Goal: Navigation & Orientation: Find specific page/section

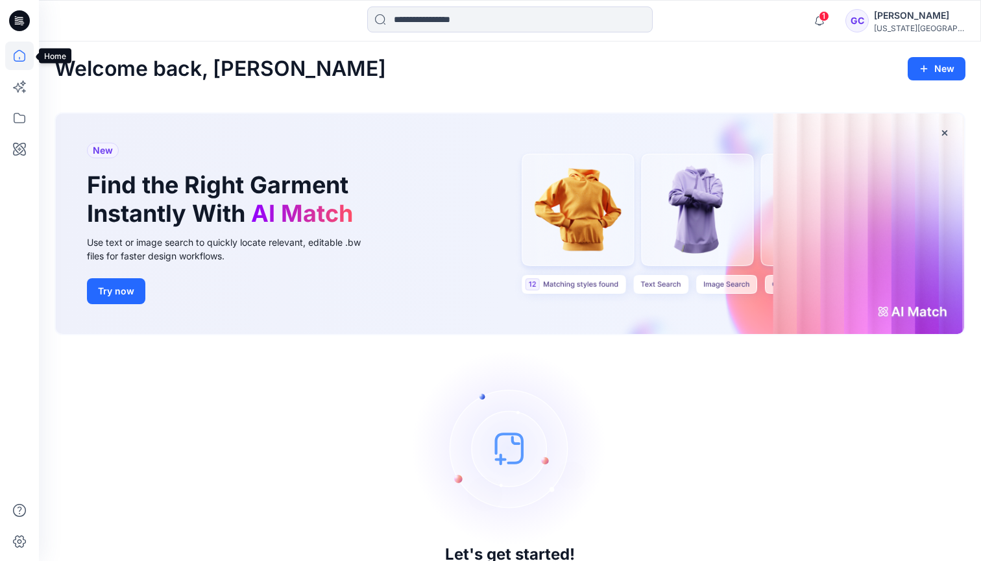
click at [14, 52] on icon at bounding box center [19, 56] width 29 height 29
click at [21, 86] on icon at bounding box center [19, 87] width 29 height 29
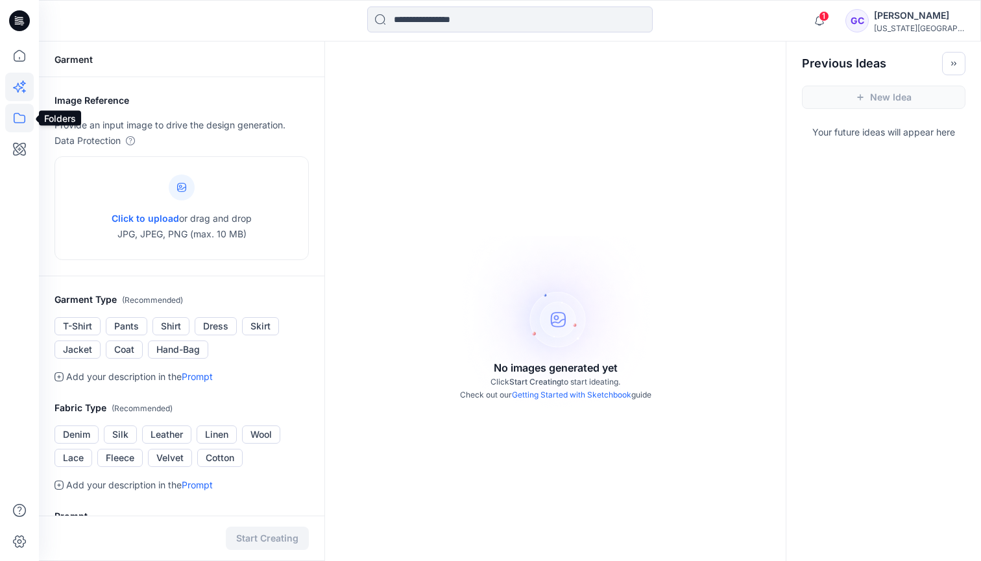
click at [24, 112] on icon at bounding box center [19, 118] width 29 height 29
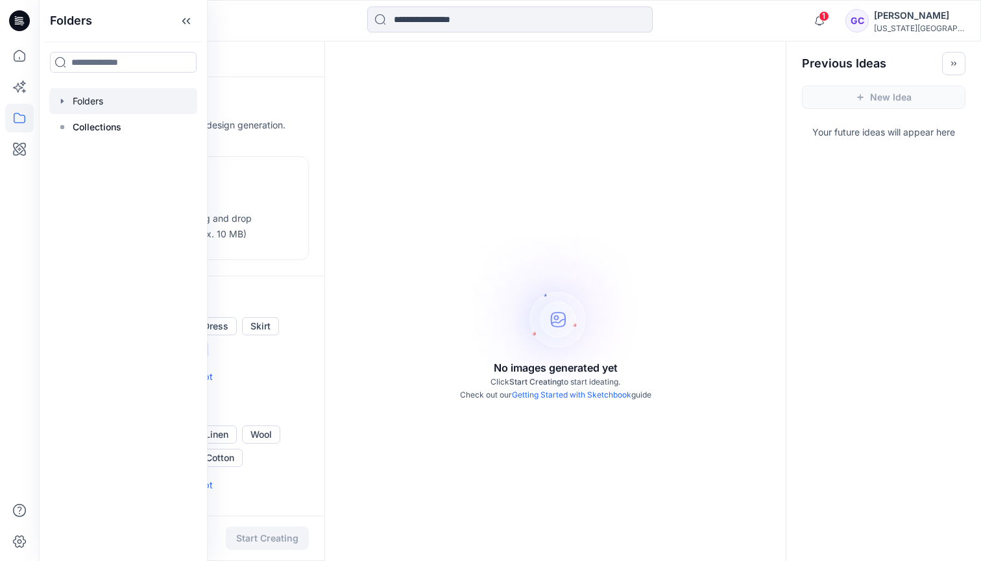
click at [56, 99] on div at bounding box center [123, 101] width 148 height 26
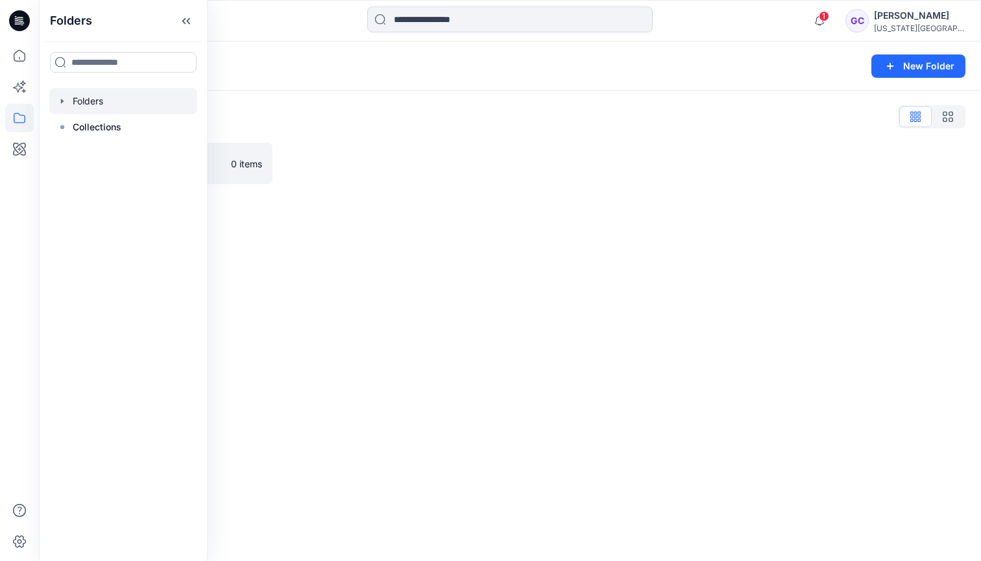
click at [249, 126] on div "Folders List" at bounding box center [510, 116] width 911 height 21
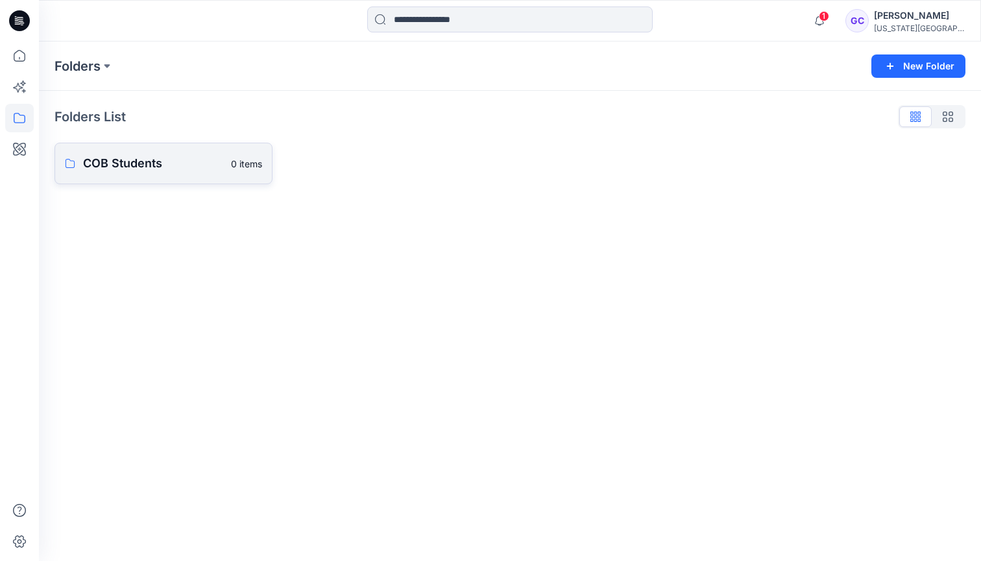
click at [107, 168] on p "COB Students" at bounding box center [153, 163] width 140 height 18
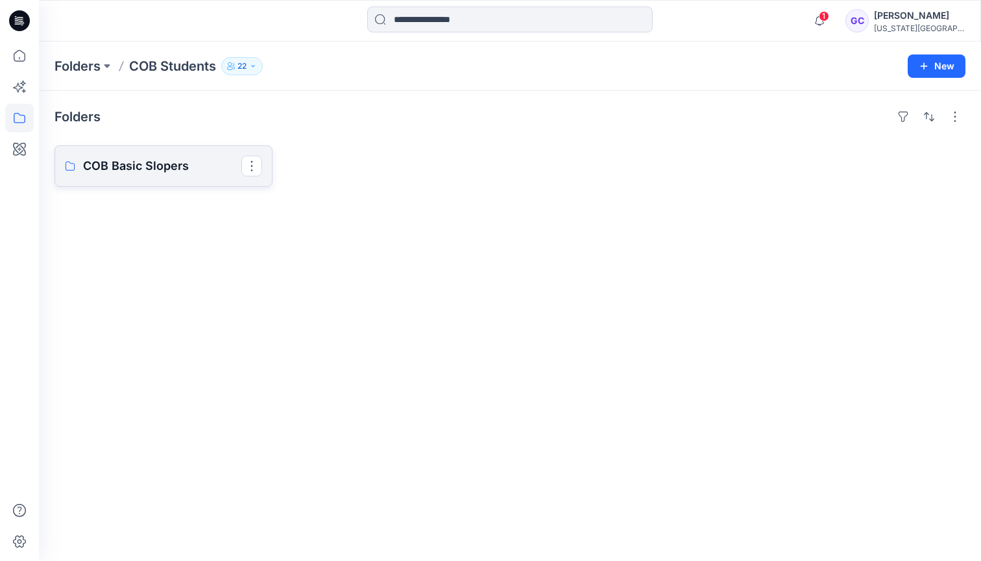
click at [143, 168] on p "COB Basic Slopers" at bounding box center [162, 166] width 158 height 18
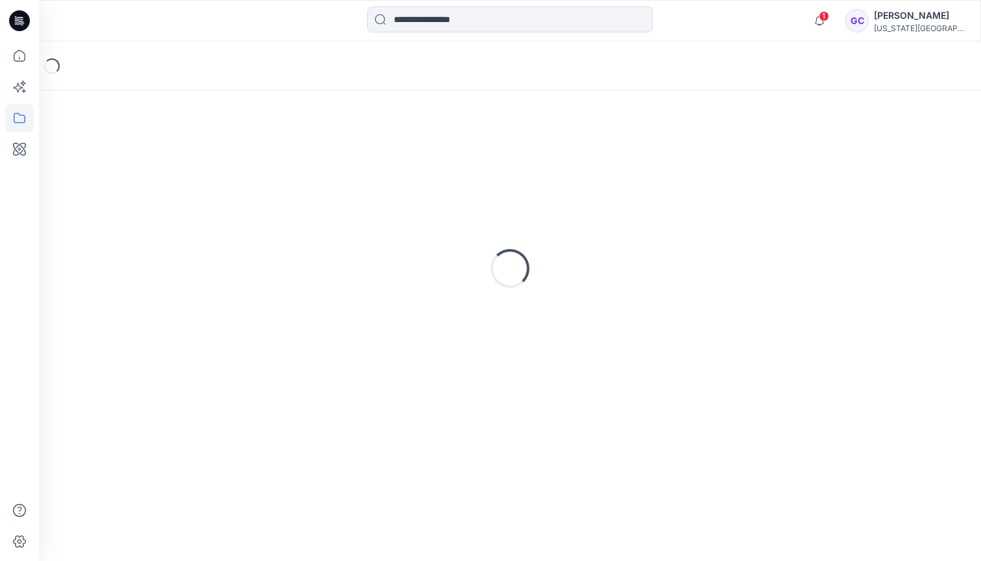
click at [143, 168] on div "Loading..." at bounding box center [510, 268] width 911 height 325
